Goal: Complete application form

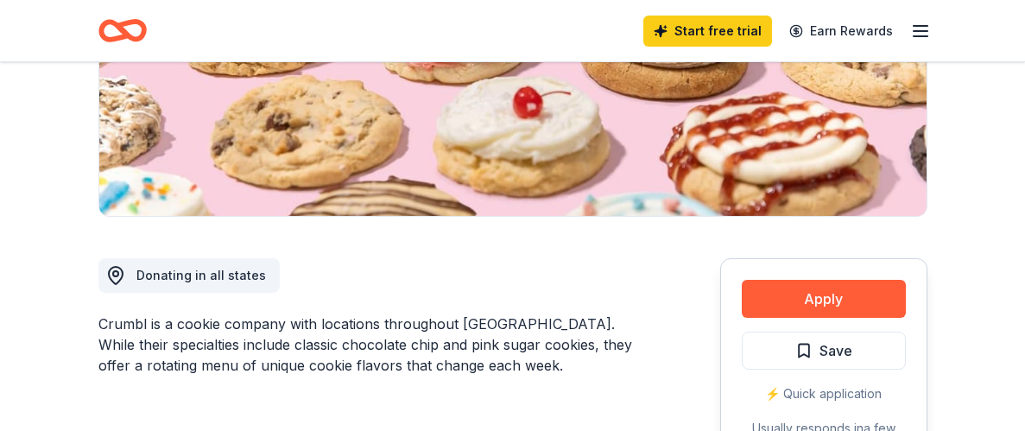
scroll to position [498, 0]
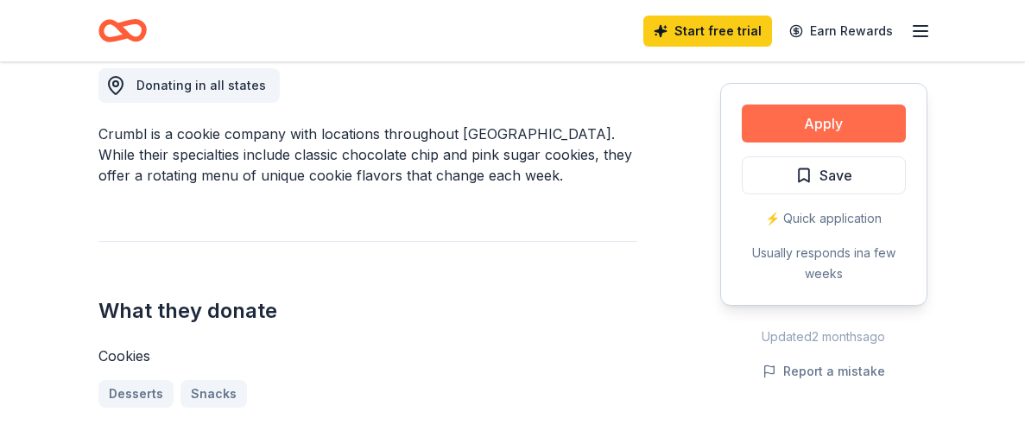
click at [793, 120] on button "Apply" at bounding box center [824, 124] width 164 height 38
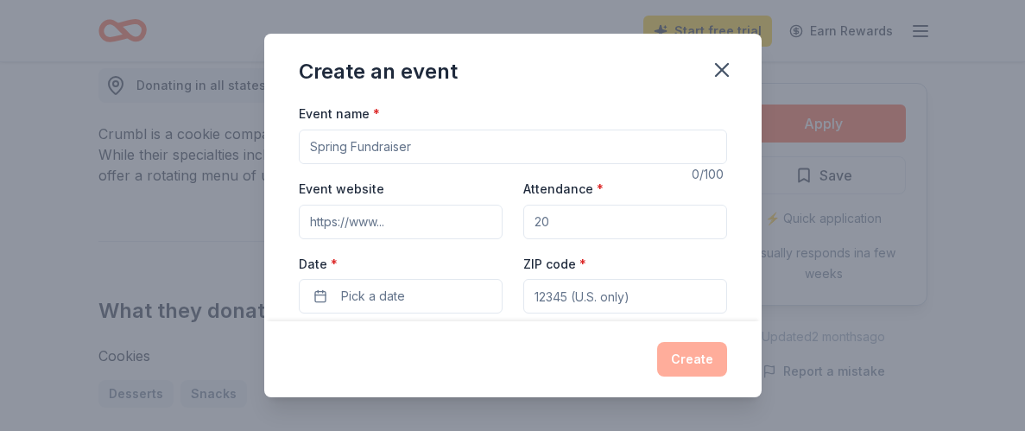
click at [343, 151] on input "Event name *" at bounding box center [513, 147] width 429 height 35
click at [395, 287] on span "Pick a date" at bounding box center [373, 296] width 64 height 21
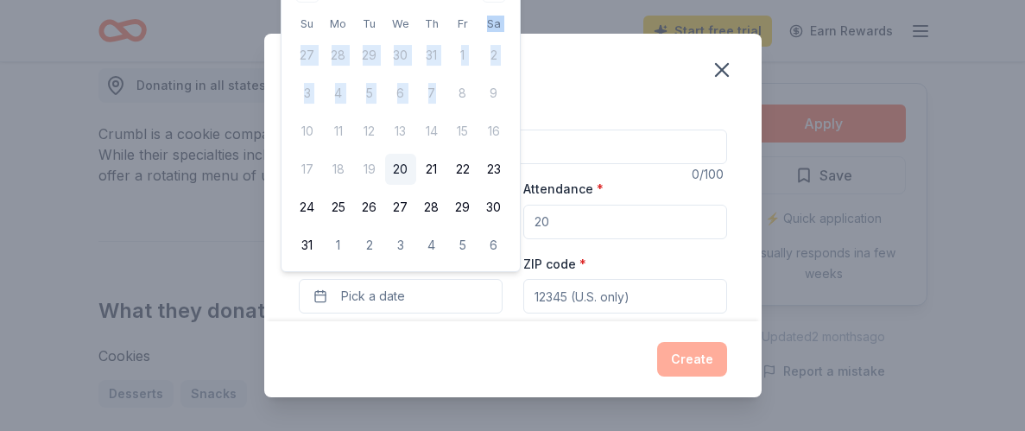
drag, startPoint x: 478, startPoint y: 29, endPoint x: 474, endPoint y: 60, distance: 32.2
click at [473, 67] on table "Su Mo Tu We Th Fr Sa 27 28 29 30 31 1 2 3 4 5 6 7 8 9 10 11 12 13 14 15 16 17 1…" at bounding box center [401, 138] width 218 height 246
click at [661, 84] on div "Create an event" at bounding box center [513, 68] width 498 height 69
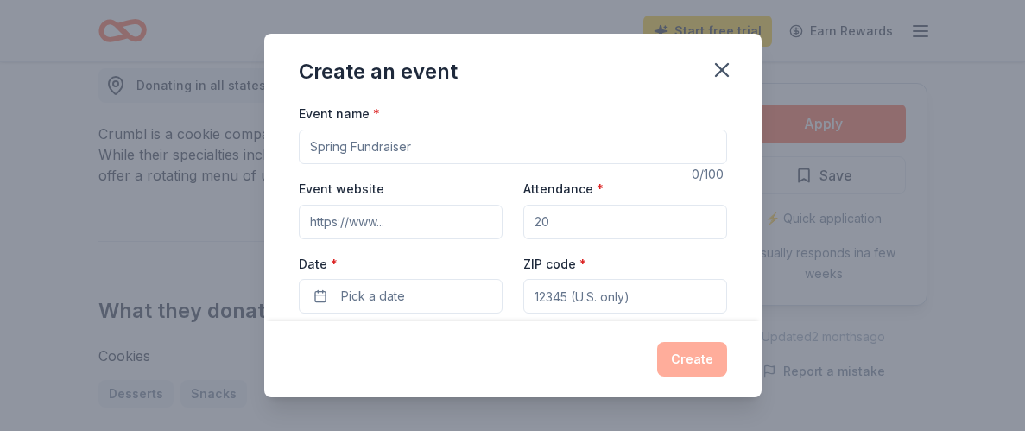
click at [420, 147] on input "Event name *" at bounding box center [513, 147] width 429 height 35
type input "Mystic Valley Regional Charter School Class of 2026 Fundraiser"
click at [380, 225] on input "Event website" at bounding box center [401, 222] width 204 height 35
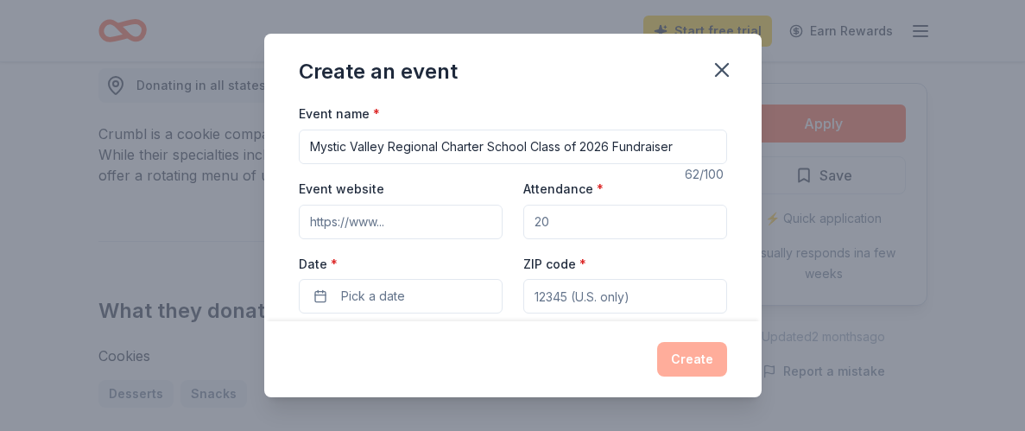
paste input "https://www.mvrcs.org/"
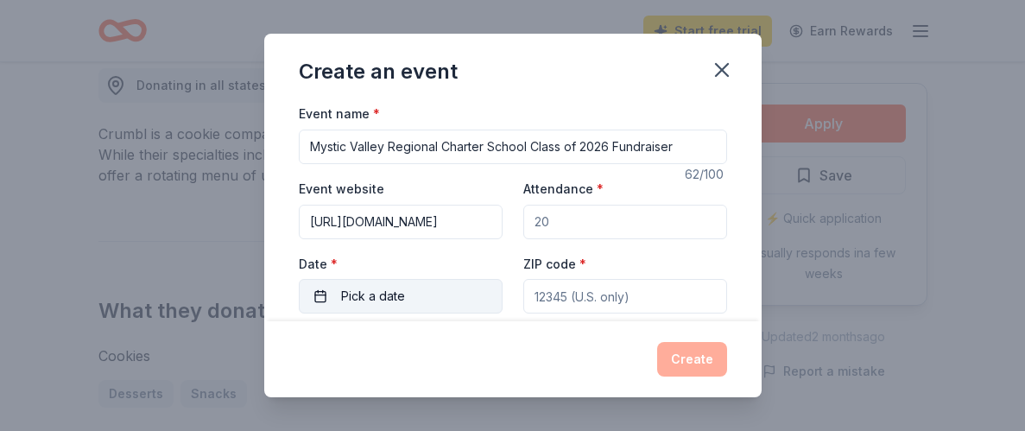
type input "https://www.mvrcs.org/"
click at [427, 283] on button "Pick a date" at bounding box center [401, 296] width 204 height 35
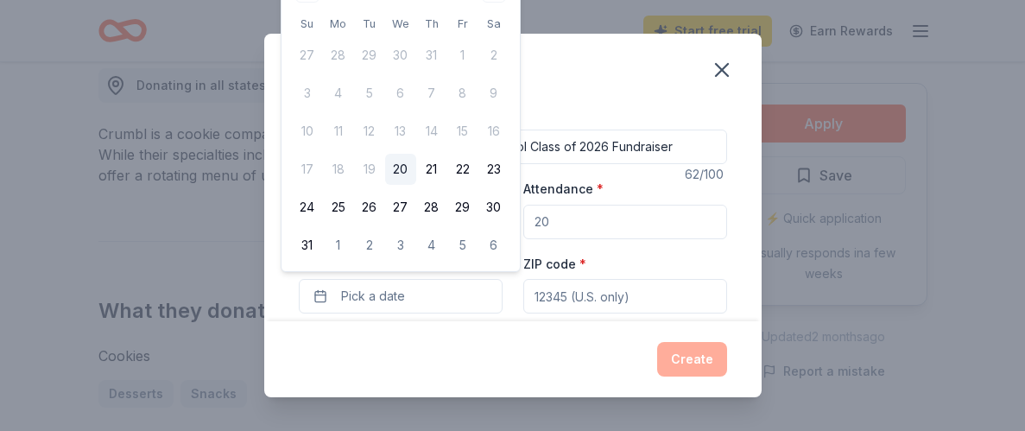
click at [557, 222] on input "Attendance *" at bounding box center [626, 222] width 204 height 35
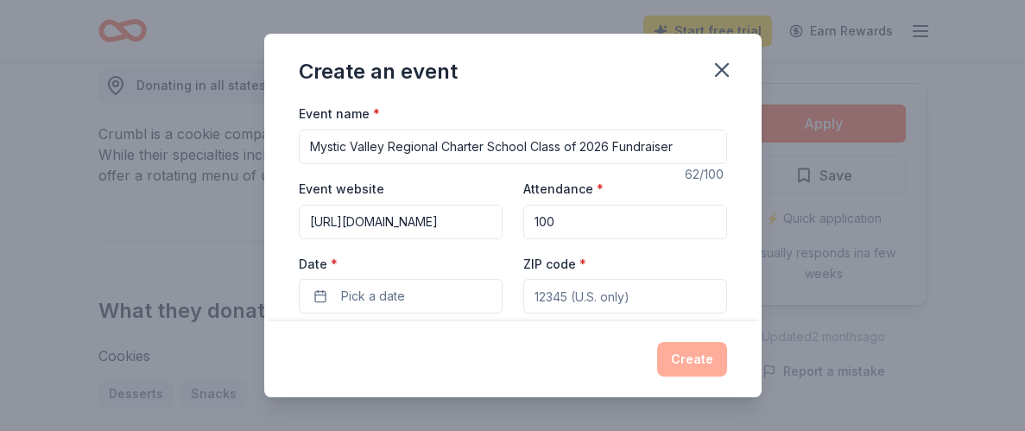
type input "100"
click at [577, 298] on input "ZIP code *" at bounding box center [626, 296] width 204 height 35
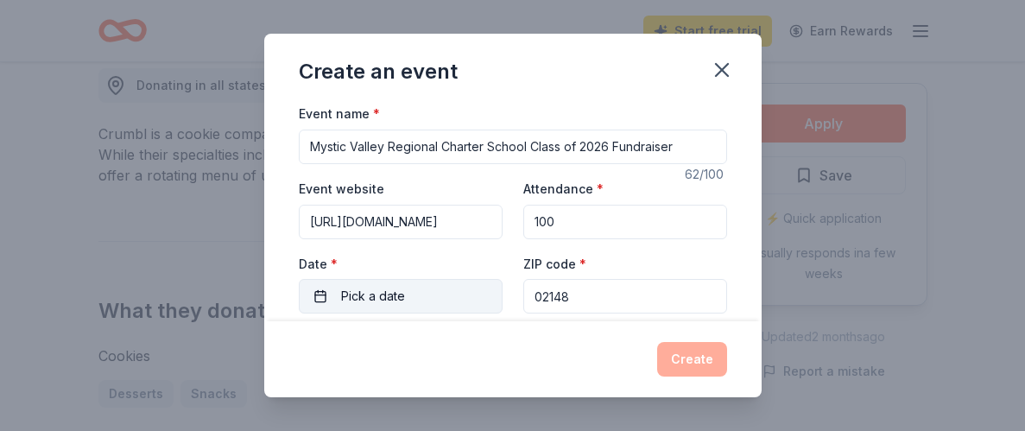
type input "02148"
click at [402, 286] on span "Pick a date" at bounding box center [373, 296] width 64 height 21
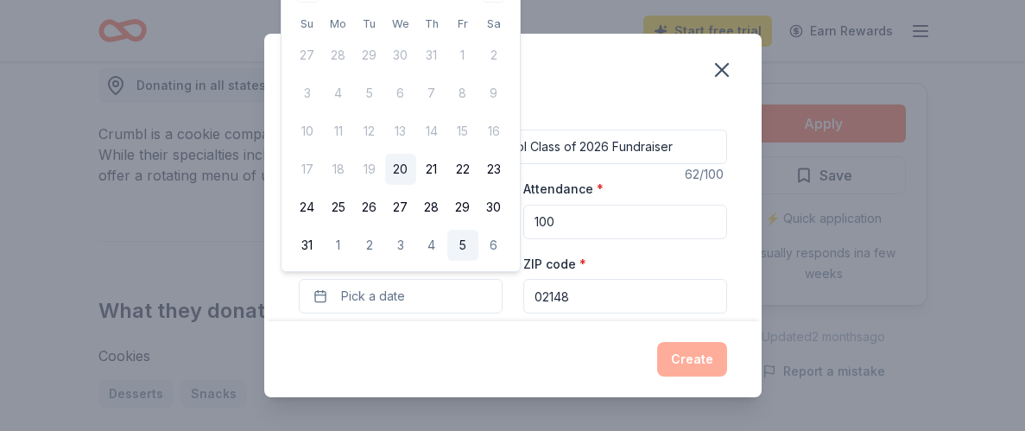
click at [462, 238] on button "5" at bounding box center [463, 245] width 31 height 31
click at [545, 336] on div "Create" at bounding box center [513, 359] width 498 height 76
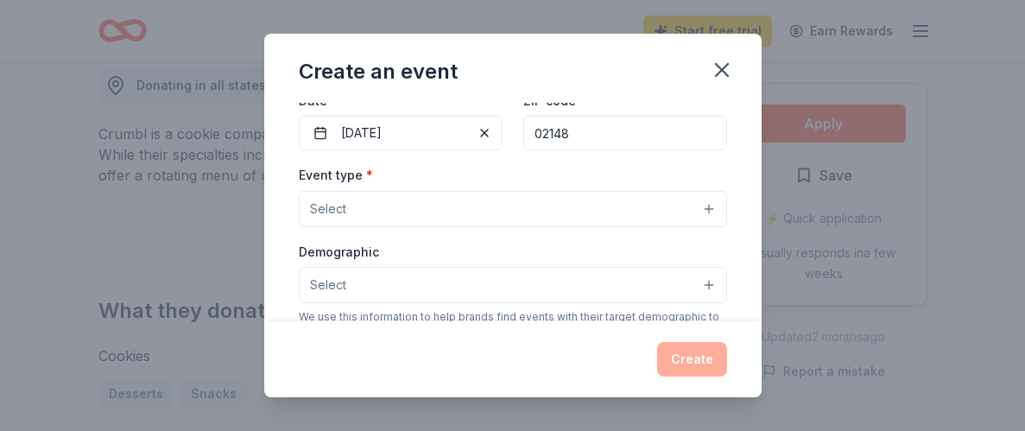
scroll to position [149, 0]
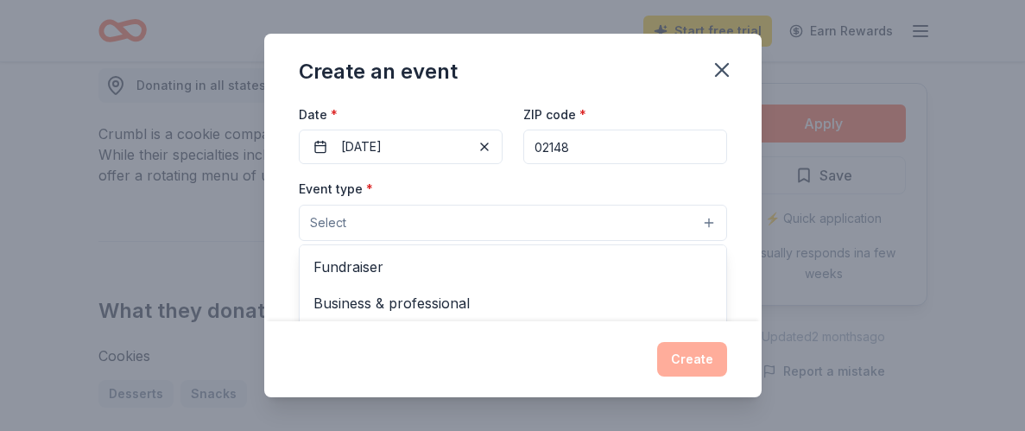
click at [335, 213] on span "Select" at bounding box center [328, 223] width 36 height 21
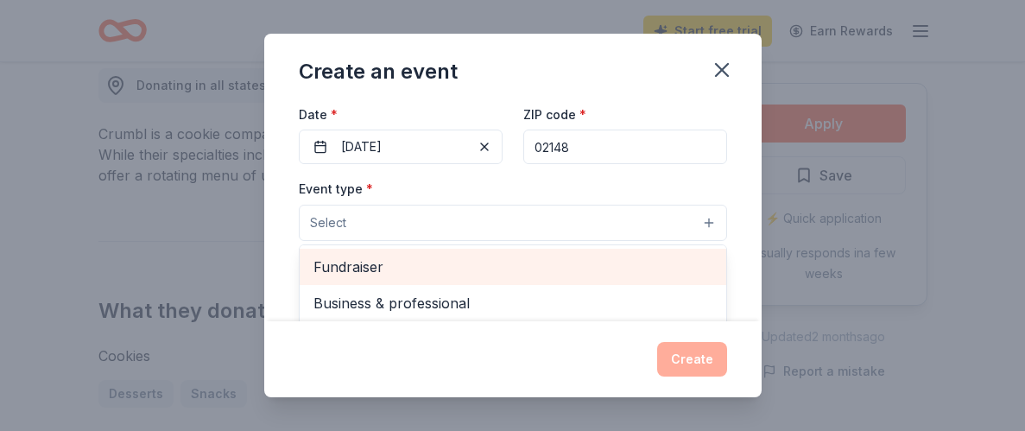
click at [346, 260] on span "Fundraiser" at bounding box center [513, 267] width 399 height 22
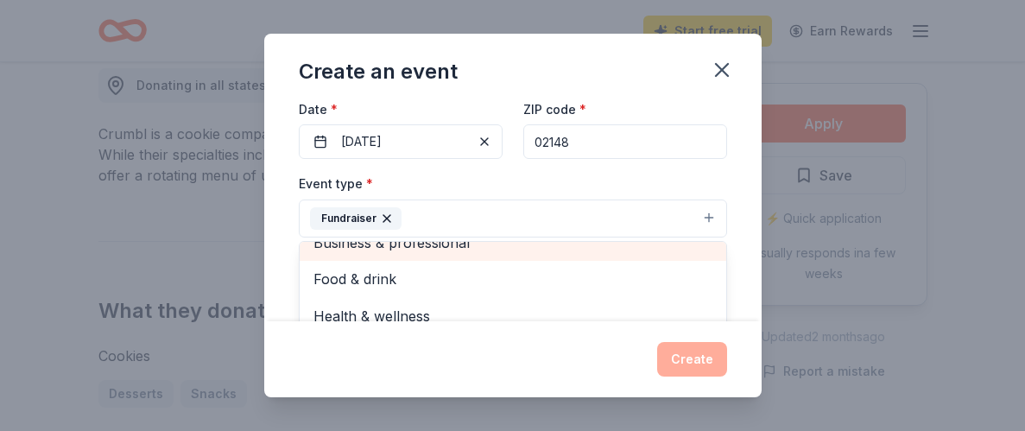
scroll to position [159, 0]
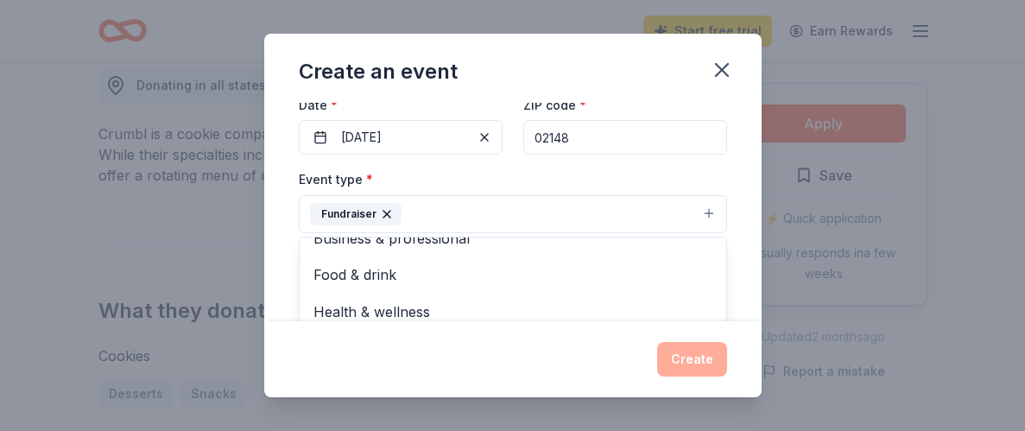
click at [514, 367] on div "Create an event Event name * Mystic Valley Regional Charter School Class of 202…" at bounding box center [513, 215] width 498 height 363
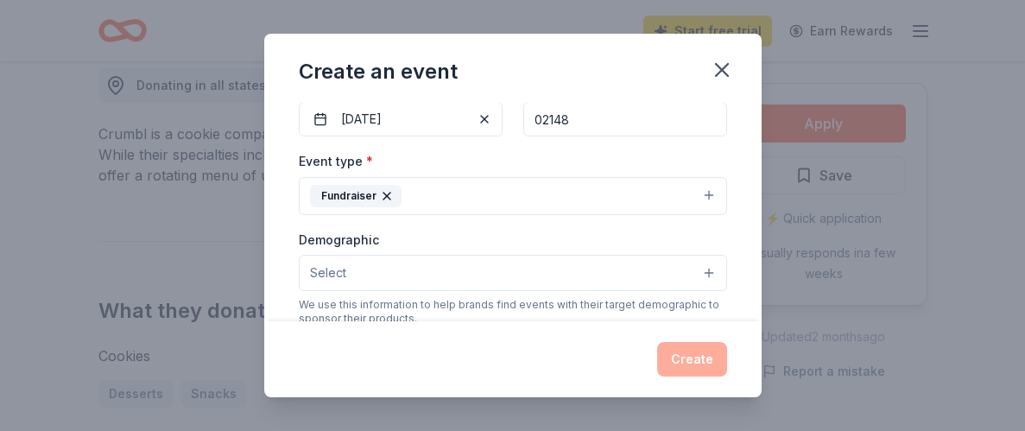
scroll to position [275, 0]
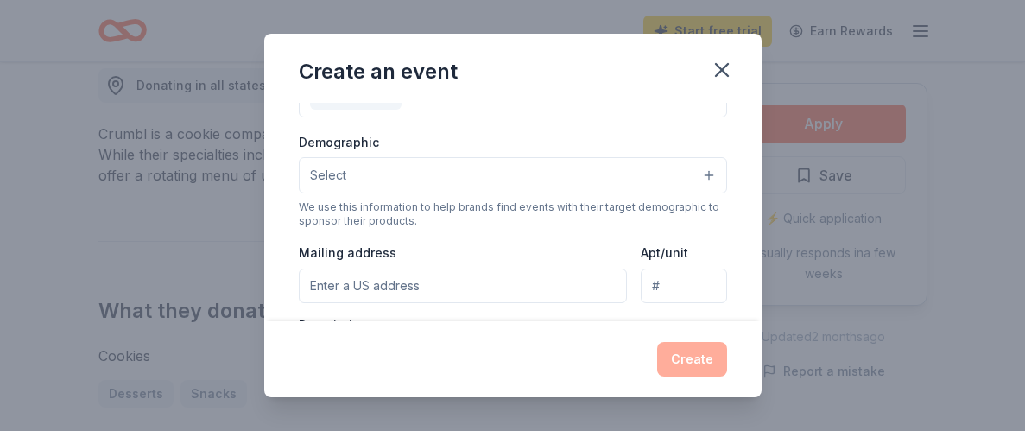
click at [359, 179] on button "Select" at bounding box center [513, 175] width 429 height 36
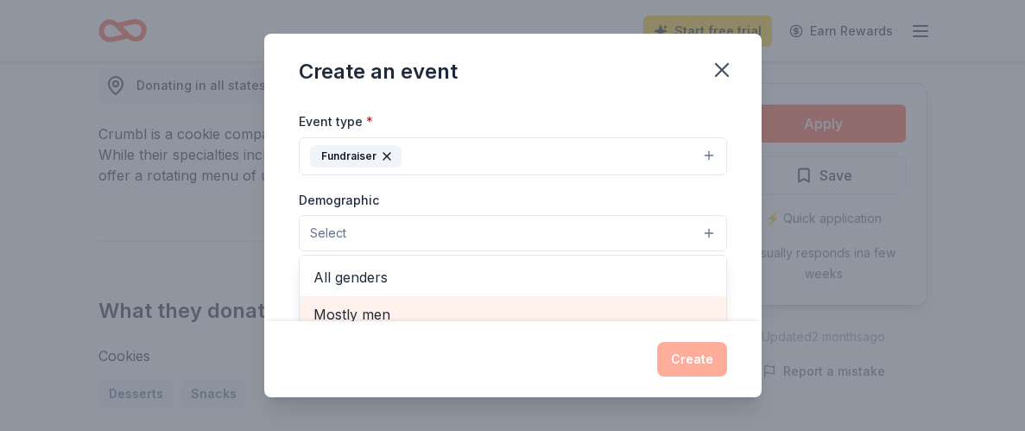
scroll to position [202, 0]
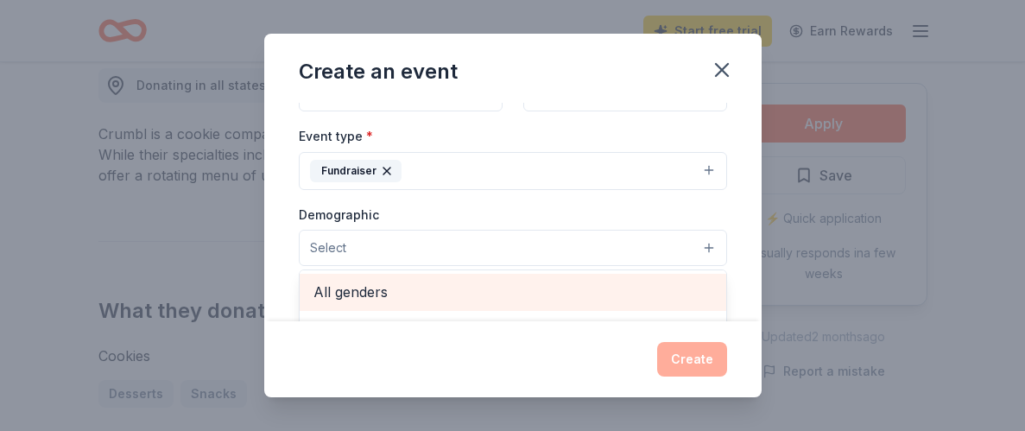
click at [363, 284] on span "All genders" at bounding box center [513, 292] width 399 height 22
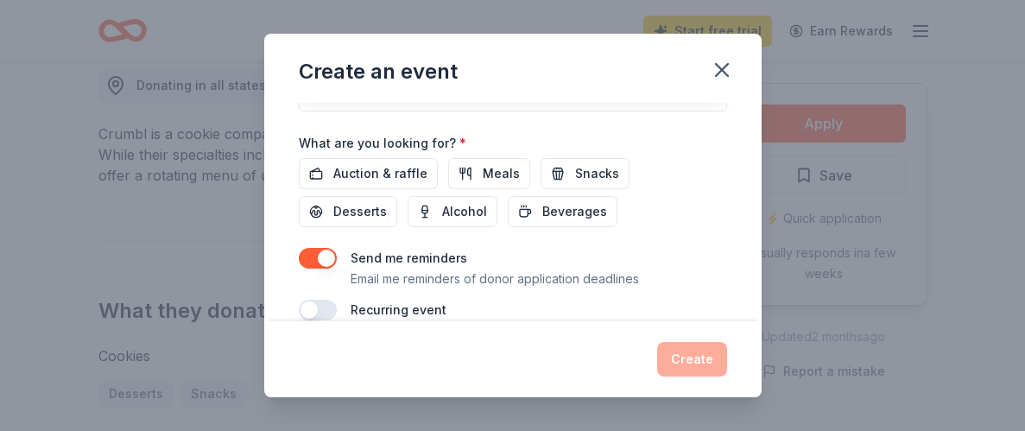
scroll to position [600, 0]
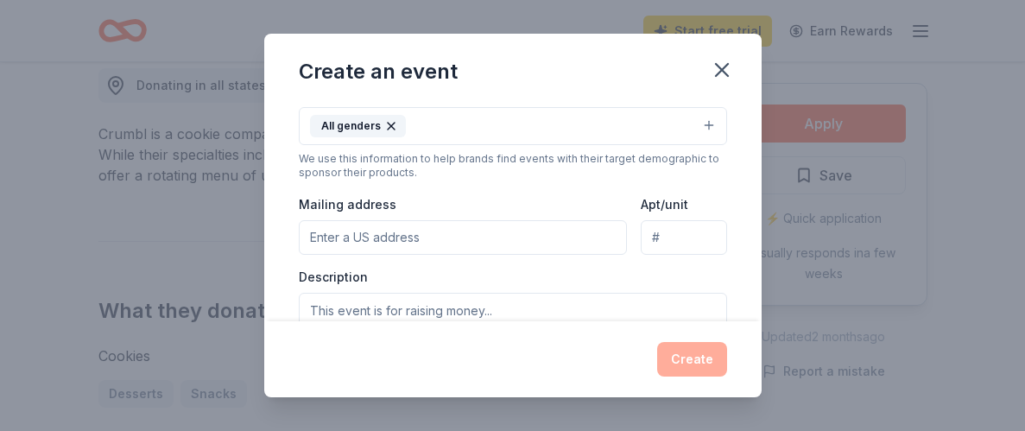
scroll to position [327, 0]
click at [388, 226] on input "Mailing address" at bounding box center [463, 236] width 329 height 35
type input "306 HIGHLAND AVE"
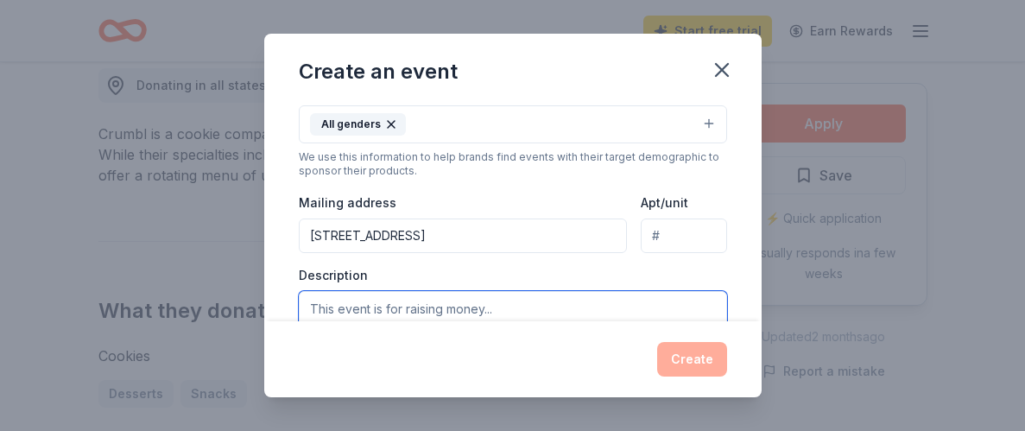
click at [421, 302] on textarea at bounding box center [513, 330] width 429 height 78
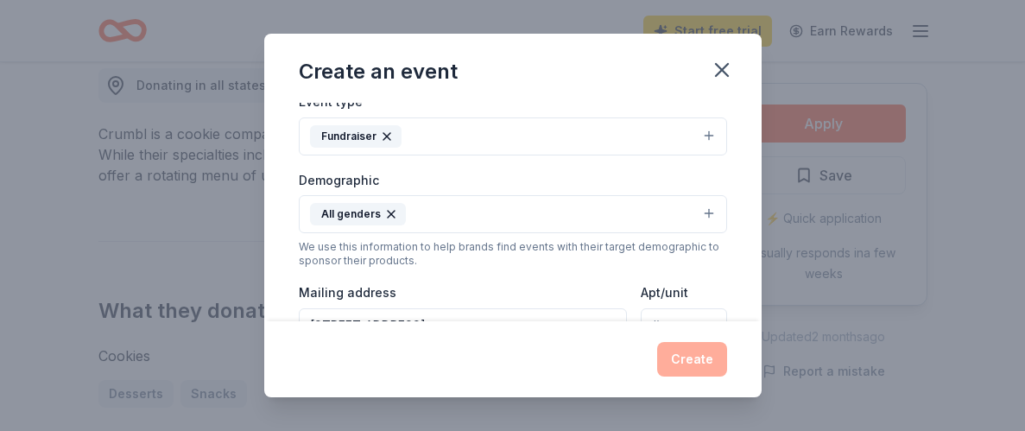
scroll to position [324, 0]
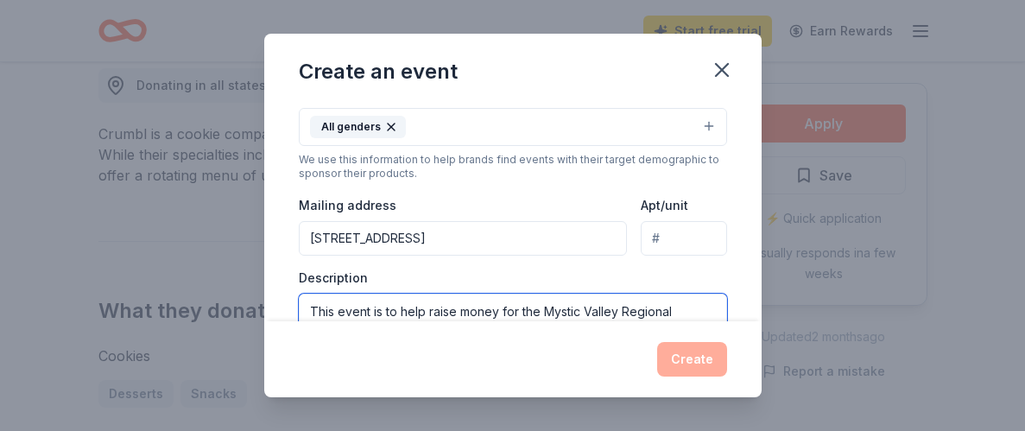
type textarea "This event is to help raise money for the Mystic Valley Regional Charter School…"
click at [427, 232] on input "306 HIGHLAND AVE" at bounding box center [463, 238] width 329 height 35
click at [449, 212] on div "Mailing address 306 HIGHLAND AVE" at bounding box center [463, 224] width 329 height 61
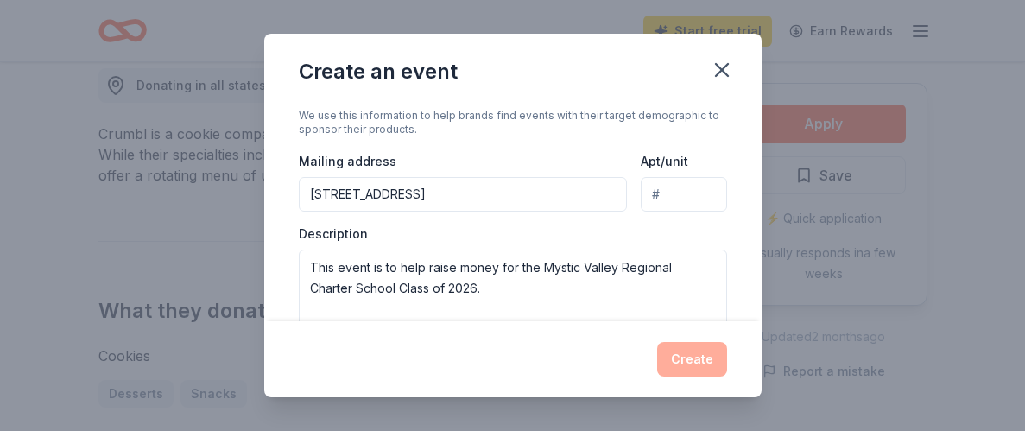
scroll to position [372, 0]
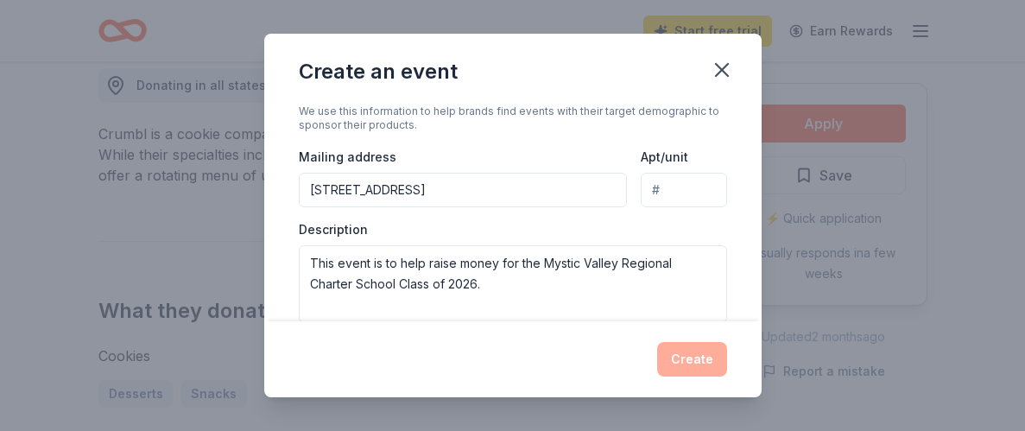
click at [435, 176] on input "306 HIGHLAND AVE" at bounding box center [463, 190] width 329 height 35
type input "306 Highland Avenue, Malden, MA, 02148"
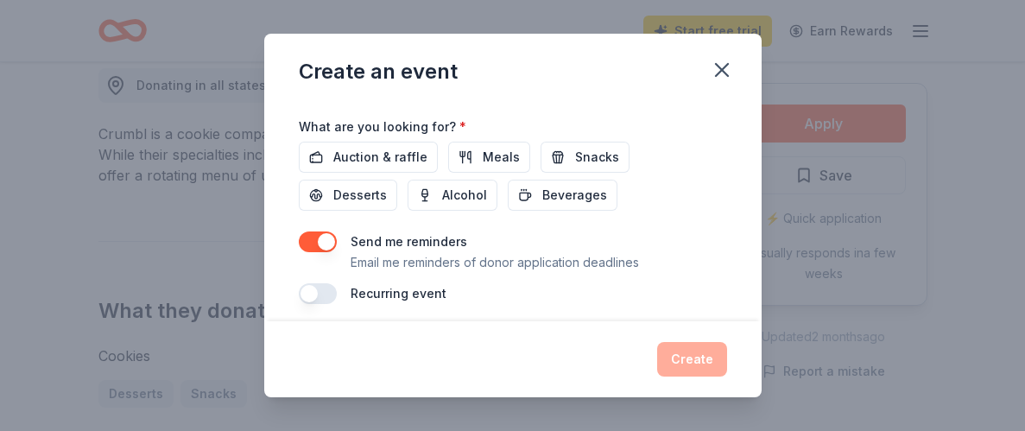
scroll to position [602, 0]
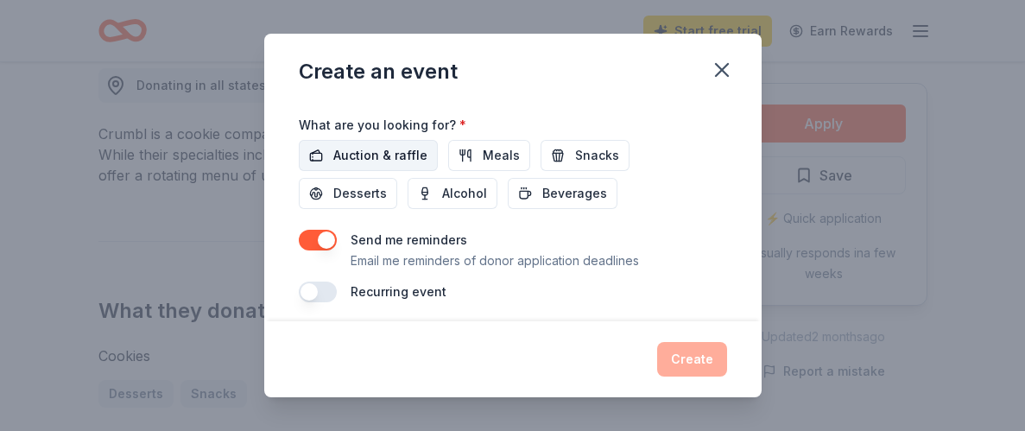
click at [384, 147] on span "Auction & raffle" at bounding box center [380, 155] width 94 height 21
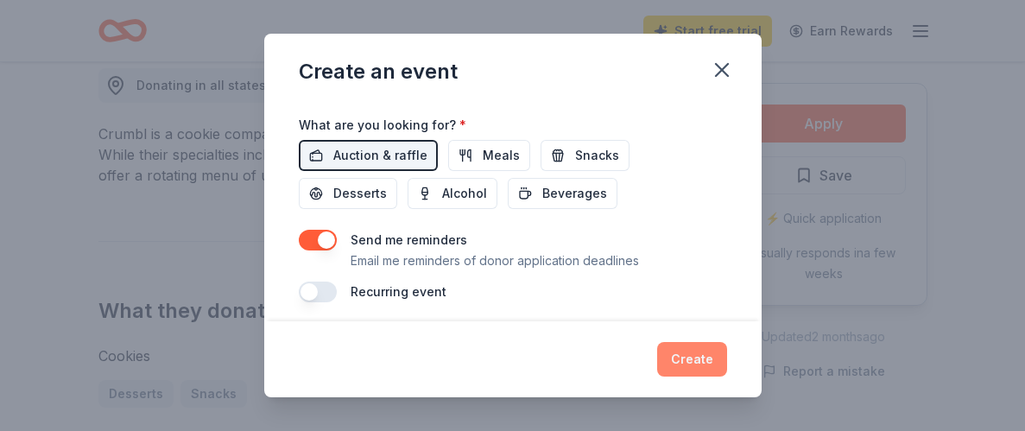
click at [688, 358] on button "Create" at bounding box center [692, 359] width 70 height 35
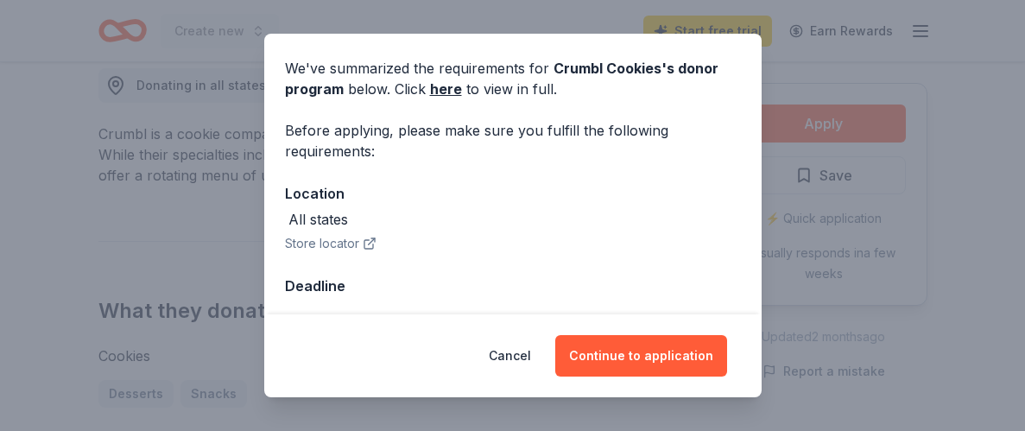
scroll to position [67, 0]
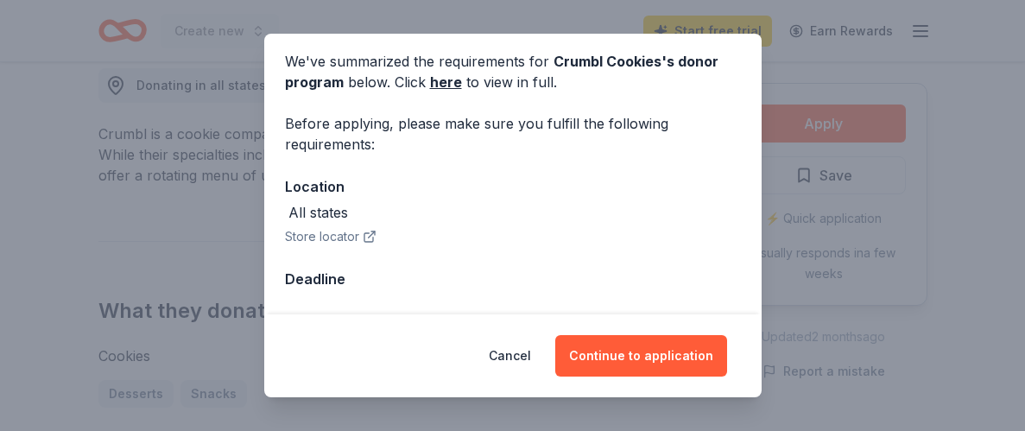
click at [323, 232] on button "Store locator" at bounding box center [331, 236] width 92 height 21
click at [332, 281] on div "Deadline" at bounding box center [513, 279] width 456 height 22
click at [341, 321] on div "Cancel Continue to application" at bounding box center [513, 355] width 498 height 83
click at [340, 209] on div "All states" at bounding box center [319, 212] width 60 height 21
click at [350, 211] on div "All states" at bounding box center [513, 212] width 456 height 21
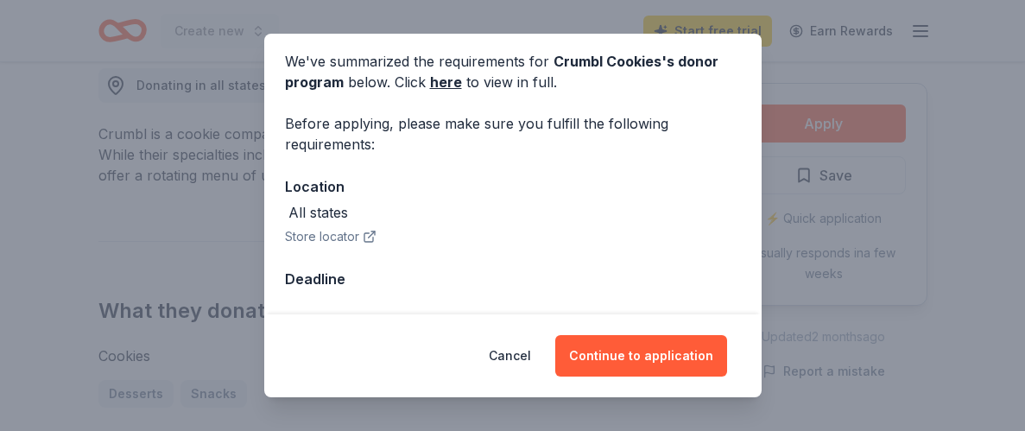
click at [366, 232] on icon "button" at bounding box center [370, 237] width 14 height 14
click at [448, 79] on link "here" at bounding box center [446, 82] width 32 height 21
click at [322, 283] on div "Deadline" at bounding box center [513, 279] width 456 height 22
click at [390, 314] on div "Cancel Continue to application" at bounding box center [513, 355] width 498 height 83
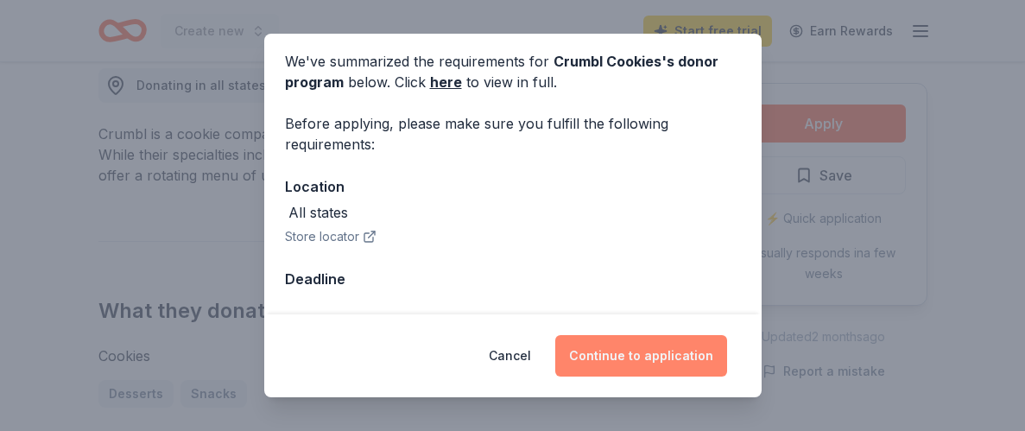
click at [627, 360] on button "Continue to application" at bounding box center [642, 355] width 172 height 41
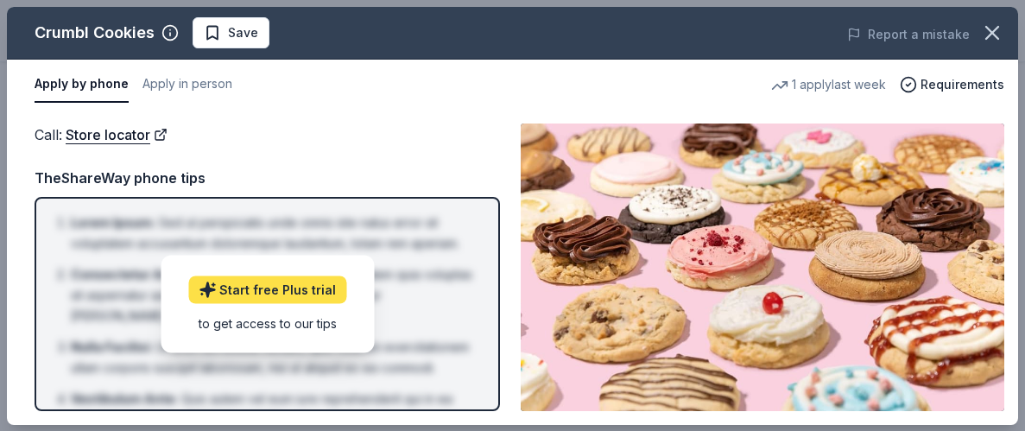
scroll to position [0, 0]
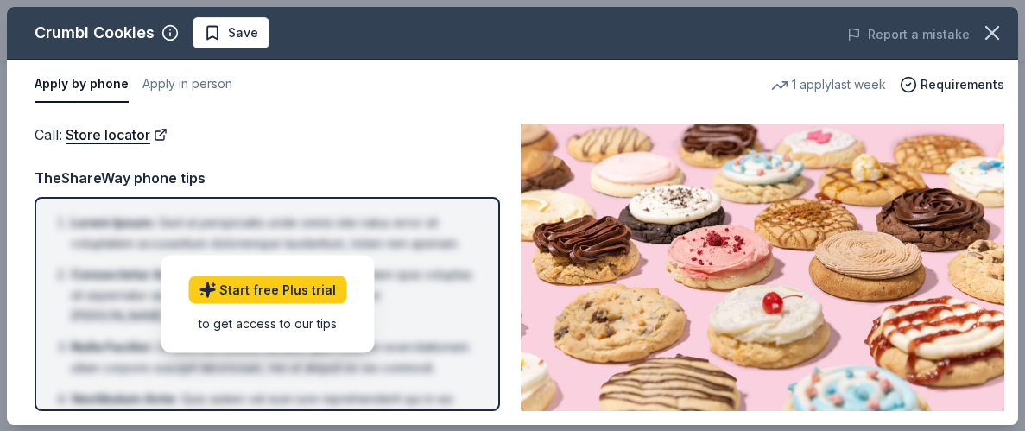
click at [264, 325] on div "to get access to our tips" at bounding box center [267, 323] width 158 height 18
click at [92, 88] on button "Apply by phone" at bounding box center [82, 85] width 94 height 36
click at [105, 180] on div "TheShareWay phone tips" at bounding box center [268, 178] width 466 height 22
click at [1001, 32] on button "button" at bounding box center [993, 33] width 38 height 38
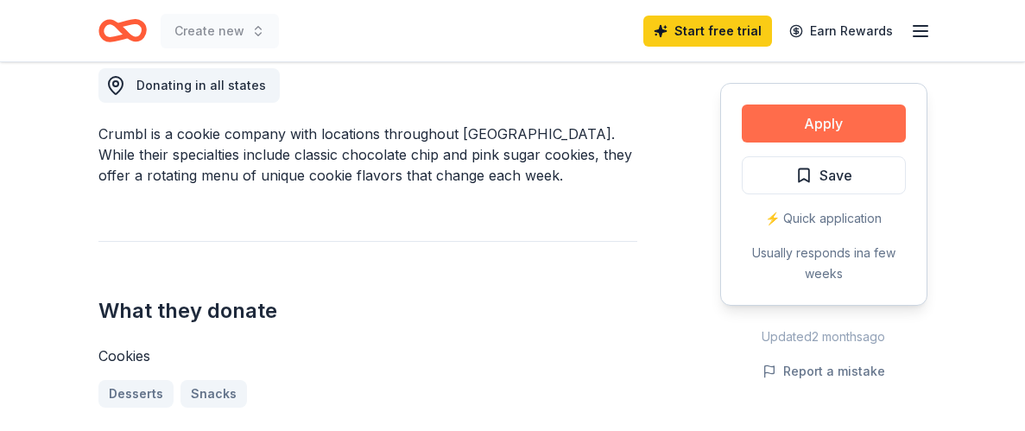
click at [834, 124] on button "Apply" at bounding box center [824, 124] width 164 height 38
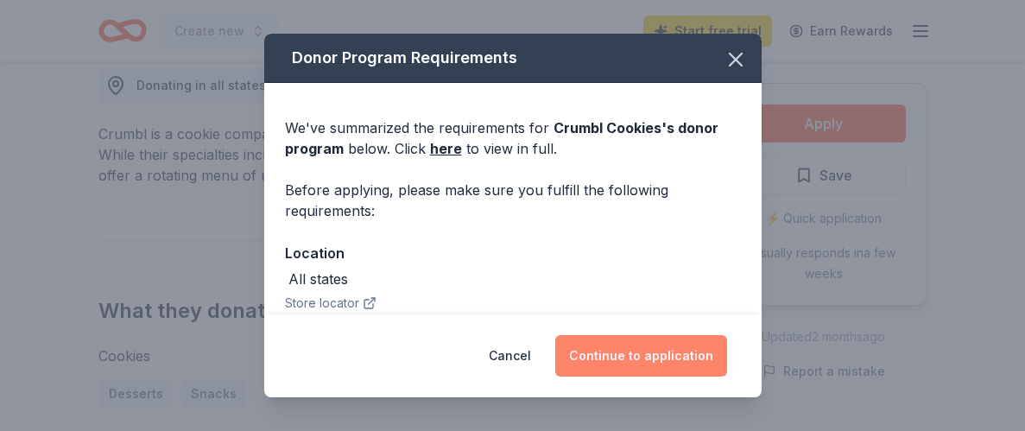
click at [606, 351] on button "Continue to application" at bounding box center [642, 355] width 172 height 41
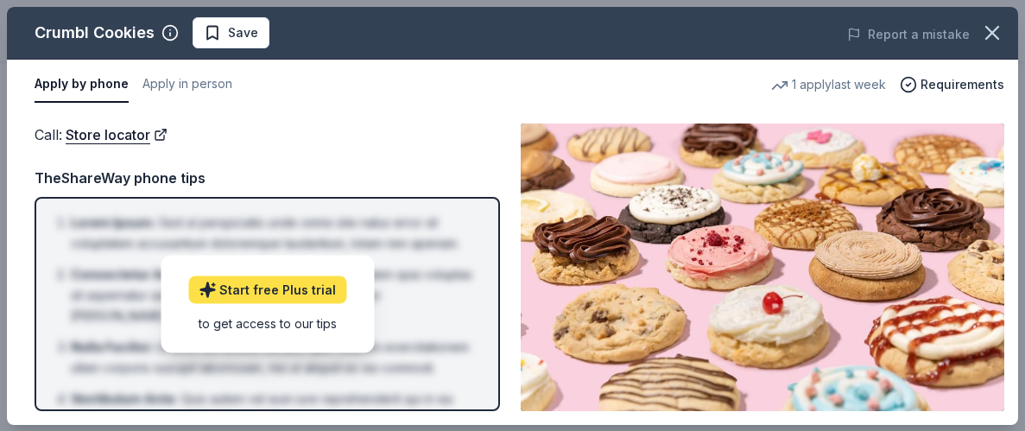
click at [314, 287] on link "Start free Plus trial" at bounding box center [267, 290] width 158 height 28
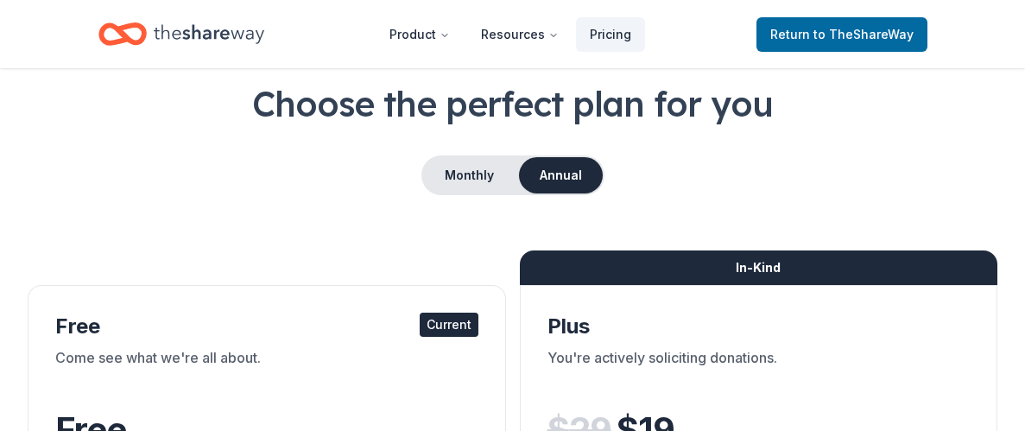
scroll to position [93, 0]
